Goal: Download file/media

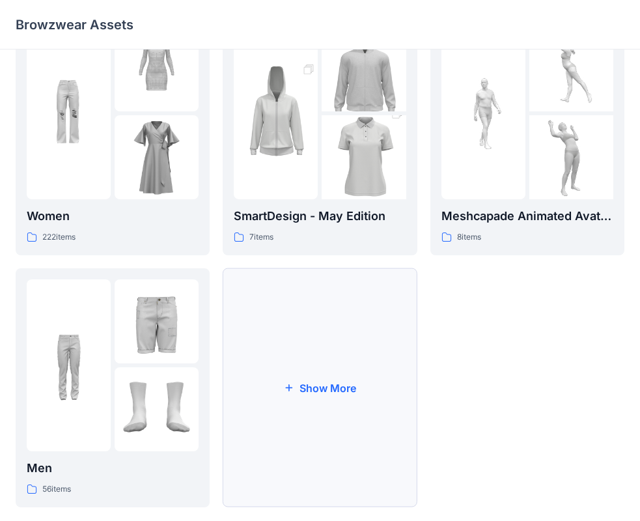
scroll to position [324, 0]
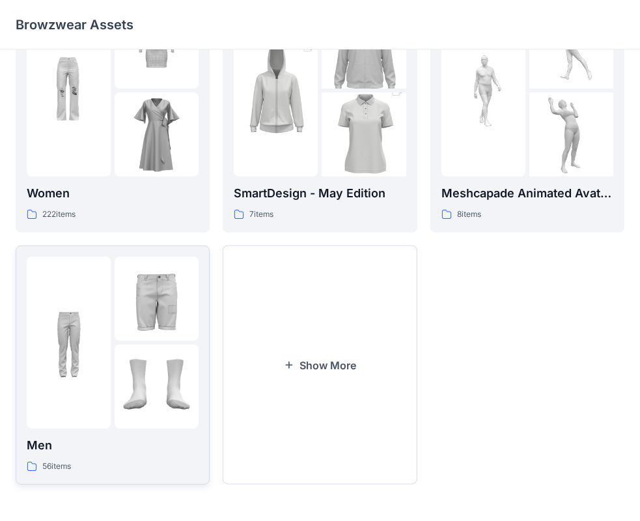
click at [164, 281] on img at bounding box center [157, 299] width 84 height 84
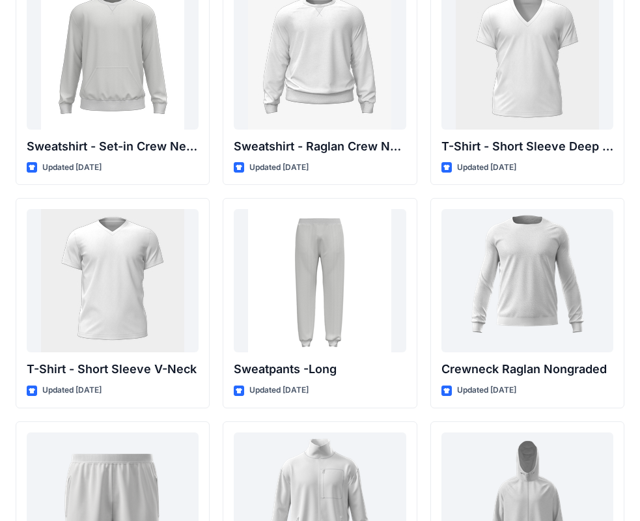
scroll to position [1379, 0]
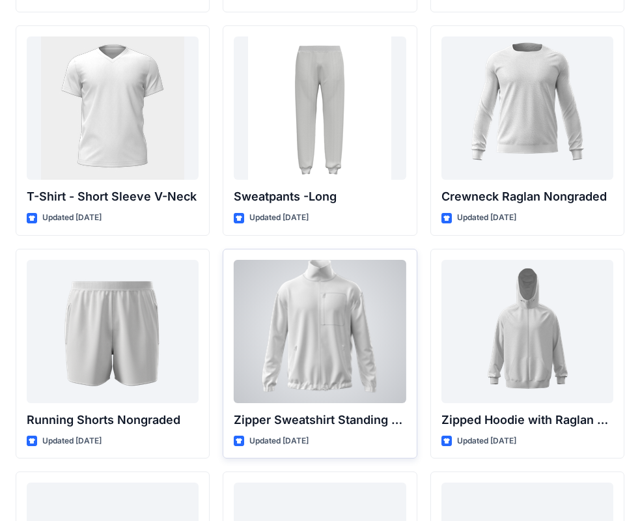
click at [290, 382] on div at bounding box center [320, 331] width 172 height 143
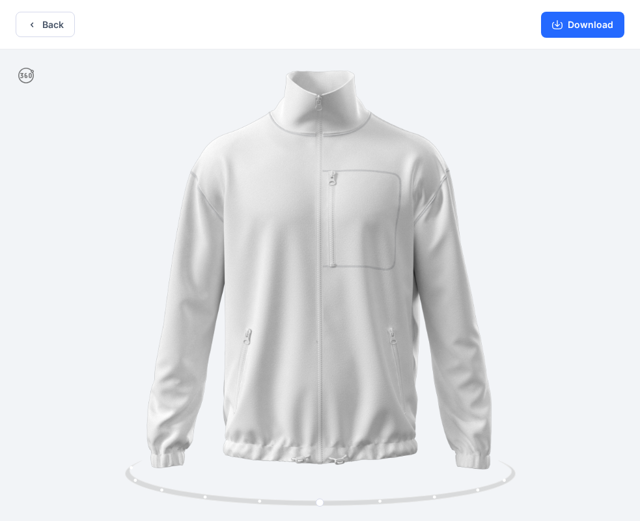
drag, startPoint x: 593, startPoint y: 20, endPoint x: 584, endPoint y: 106, distance: 87.1
click at [584, 106] on div "Back Download Version History" at bounding box center [320, 262] width 640 height 524
click at [29, 23] on icon "button" at bounding box center [32, 25] width 10 height 10
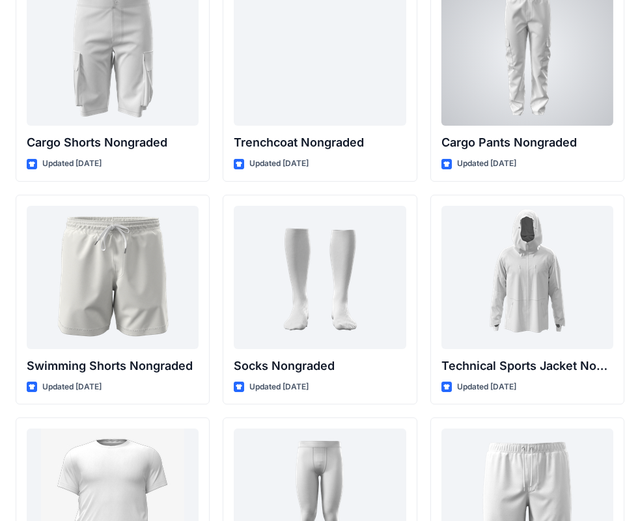
scroll to position [1965, 0]
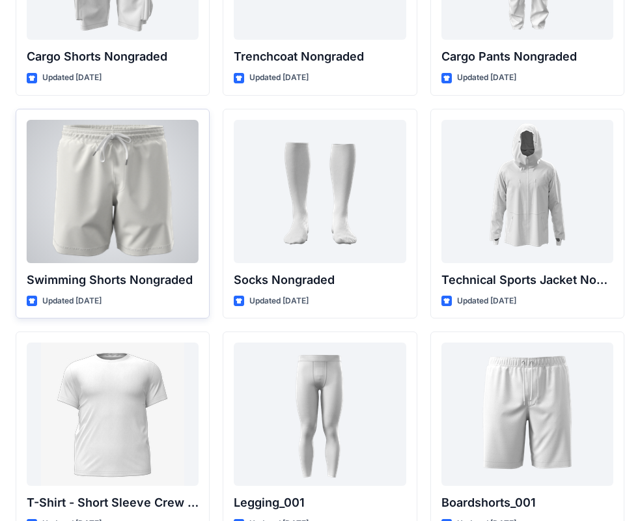
click at [125, 165] on div at bounding box center [113, 191] width 172 height 143
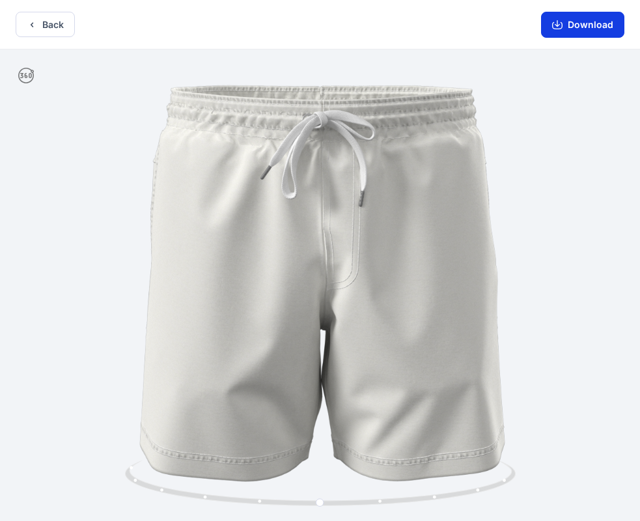
click at [597, 25] on button "Download" at bounding box center [582, 25] width 83 height 26
